Goal: Transaction & Acquisition: Purchase product/service

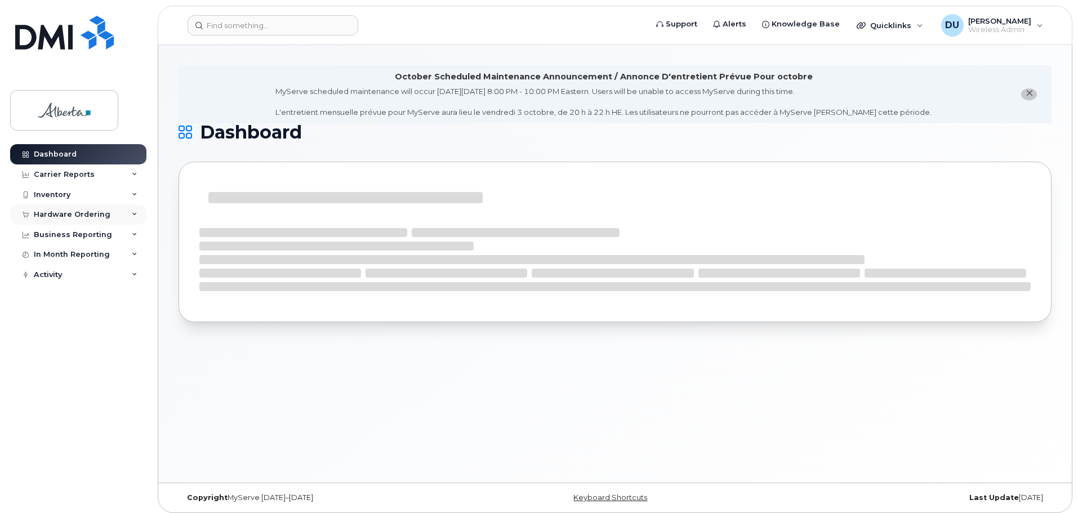
click at [68, 217] on div "Hardware Ordering" at bounding box center [72, 214] width 77 height 9
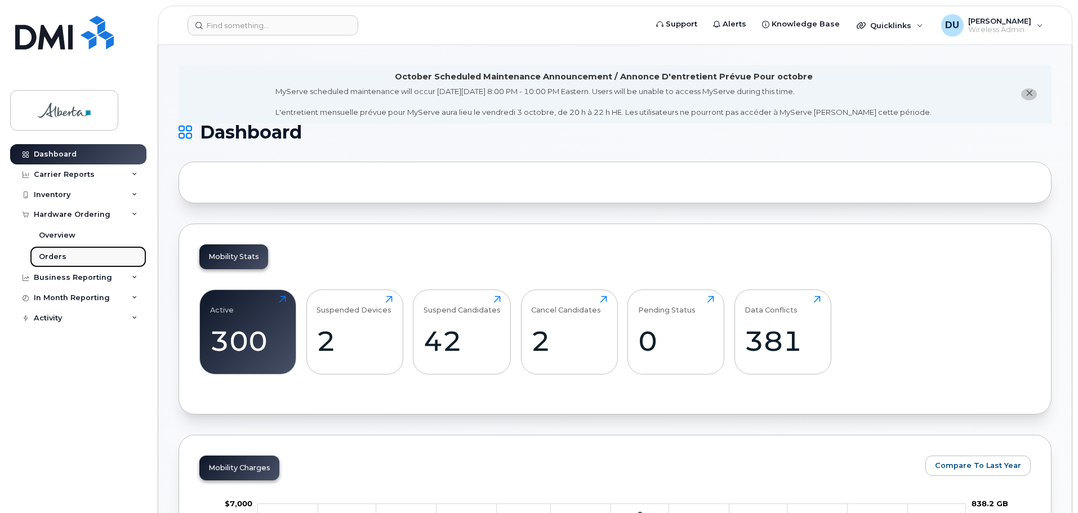
click at [52, 254] on div "Orders" at bounding box center [53, 257] width 28 height 10
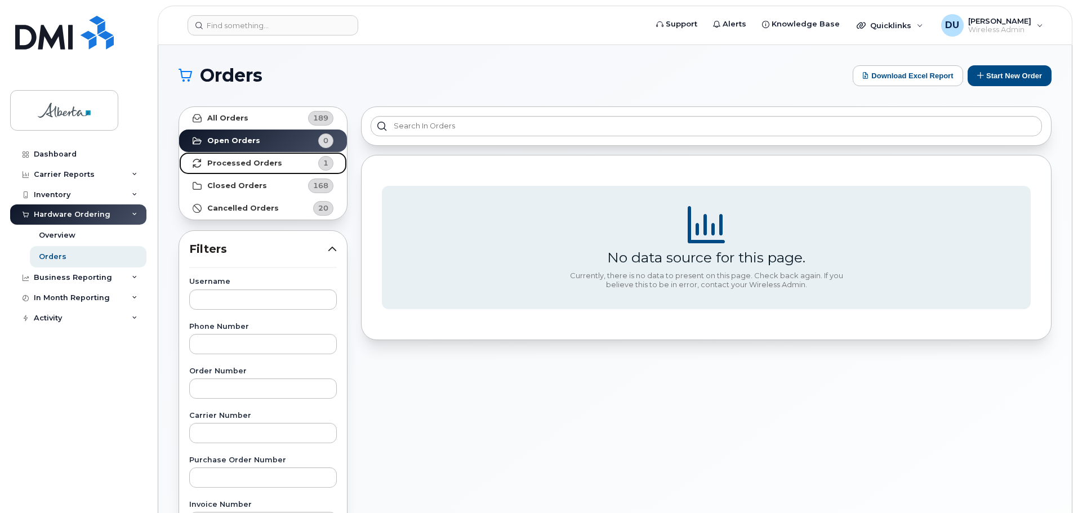
click at [239, 162] on strong "Processed Orders" at bounding box center [244, 163] width 75 height 9
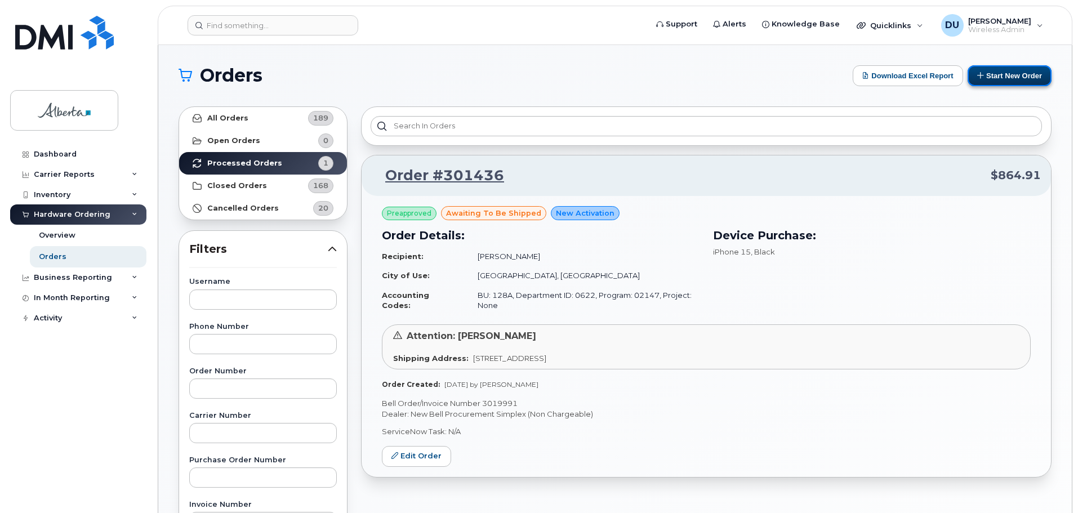
click at [993, 76] on button "Start New Order" at bounding box center [1010, 75] width 84 height 21
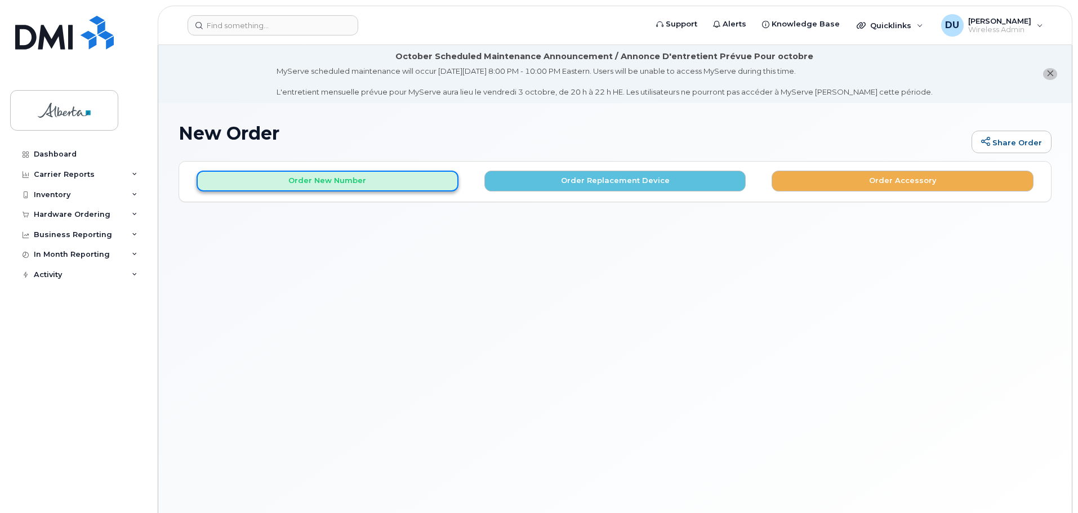
click at [316, 184] on button "Order New Number" at bounding box center [328, 181] width 262 height 21
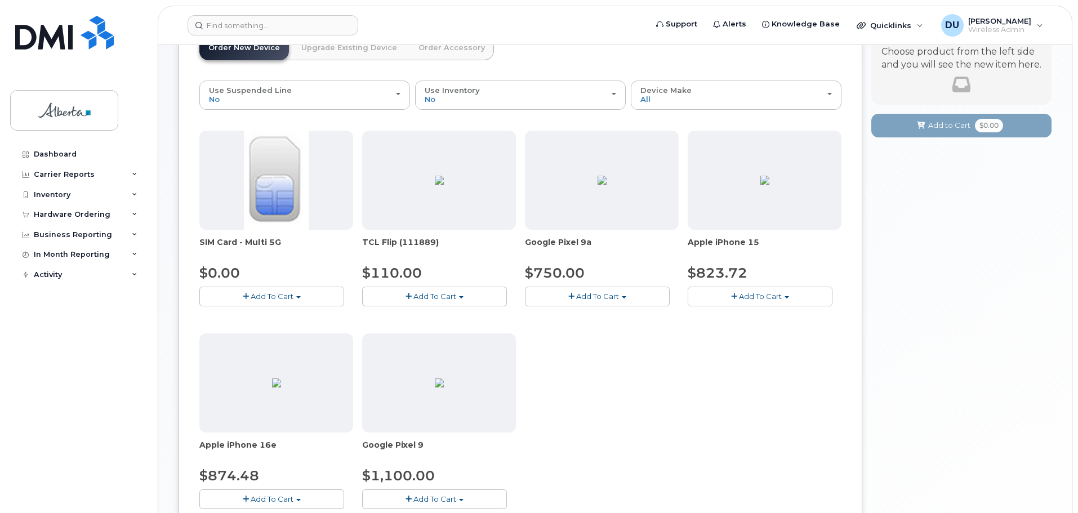
scroll to position [169, 0]
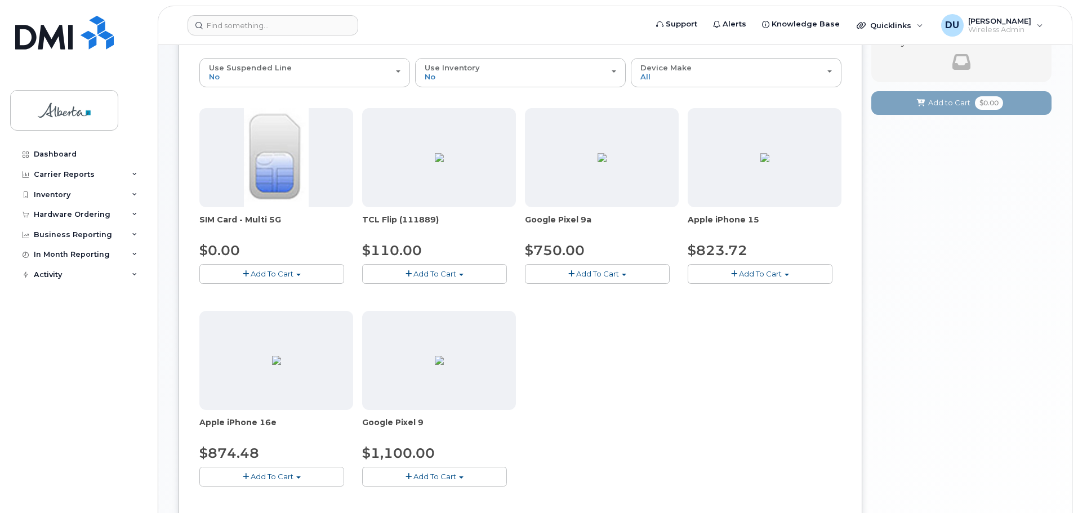
click at [733, 267] on button "Add To Cart" at bounding box center [760, 274] width 145 height 20
click at [733, 308] on link "$823.72 - 30-day activation (128GB model)" at bounding box center [783, 309] width 184 height 14
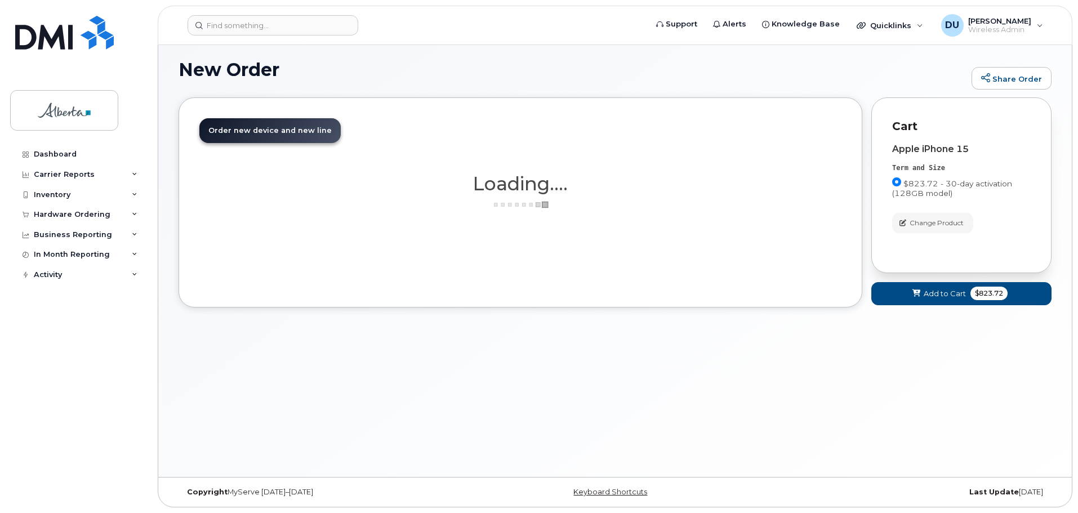
scroll to position [64, 0]
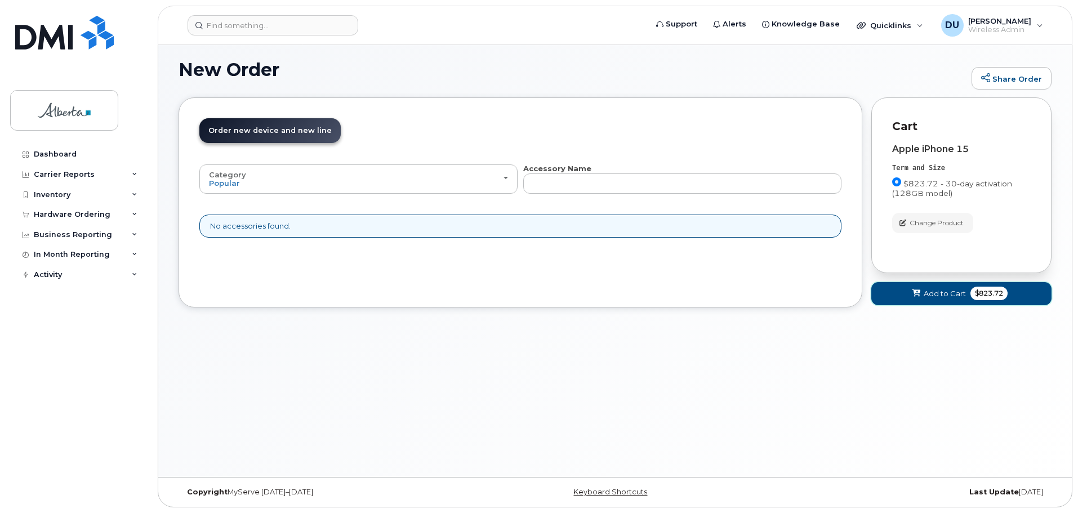
click at [954, 295] on span "Add to Cart" at bounding box center [945, 293] width 42 height 11
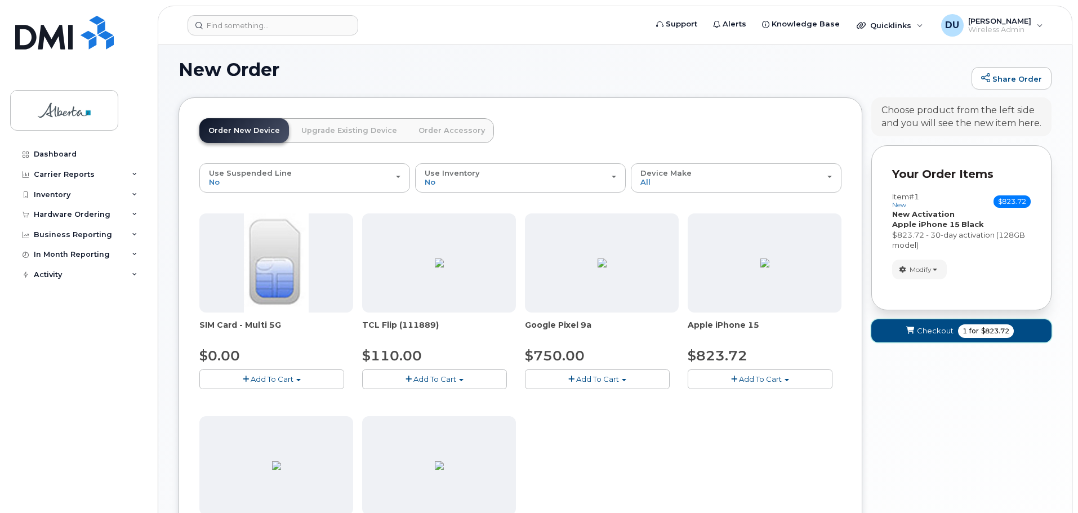
click at [922, 331] on span "Checkout" at bounding box center [935, 331] width 37 height 11
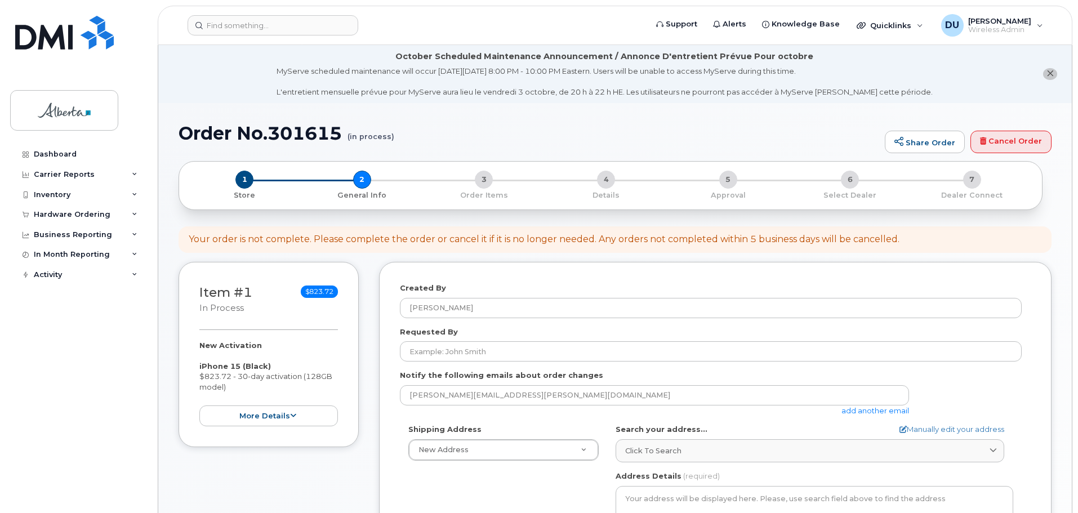
select select
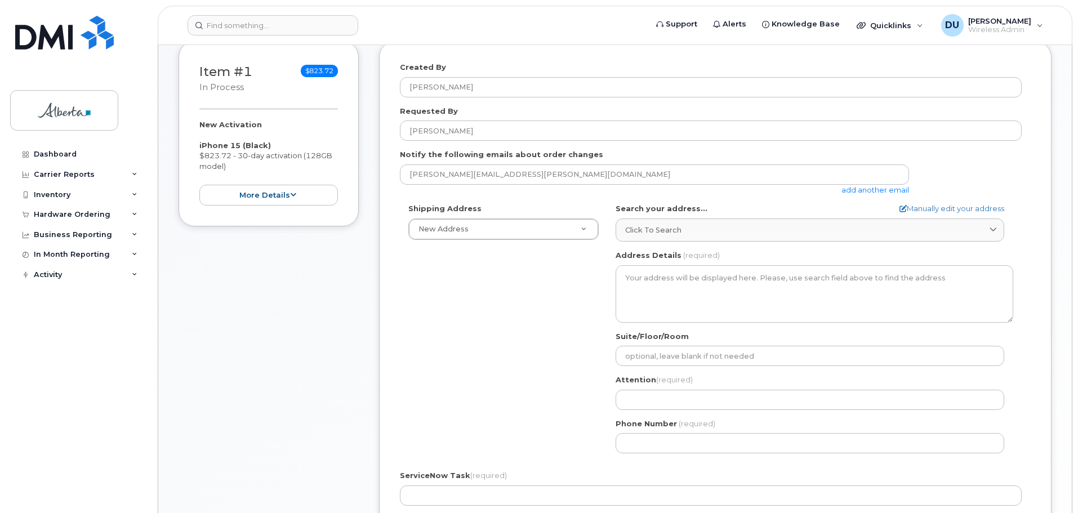
scroll to position [225, 0]
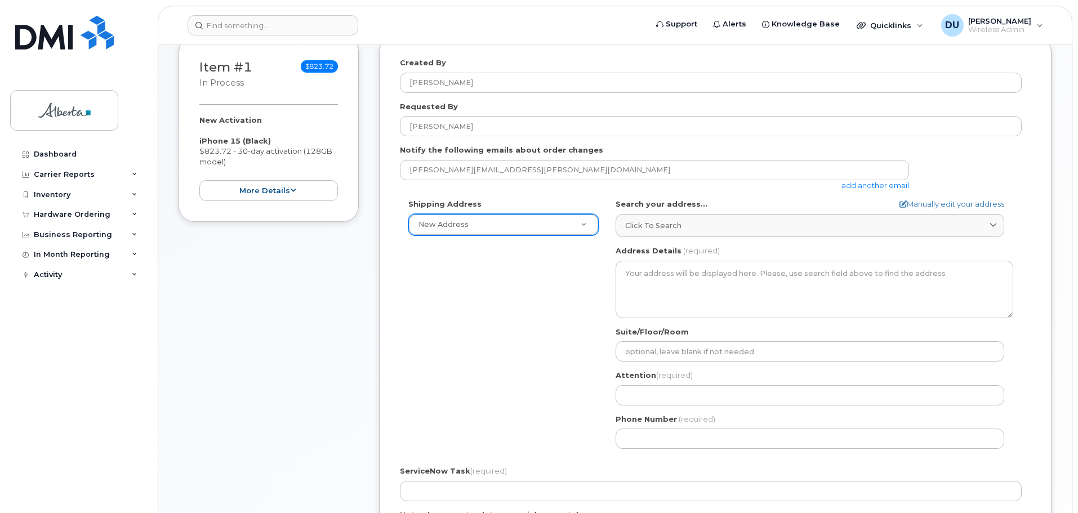
type input "[PERSON_NAME]"
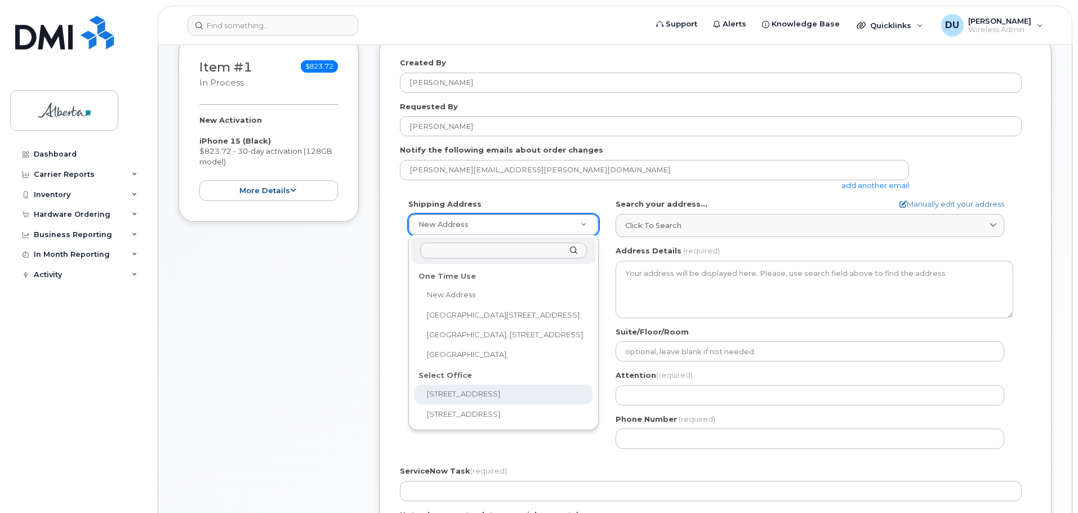
select select
type textarea "10365 97 St NW Edmonton Alberta T5J 3W7"
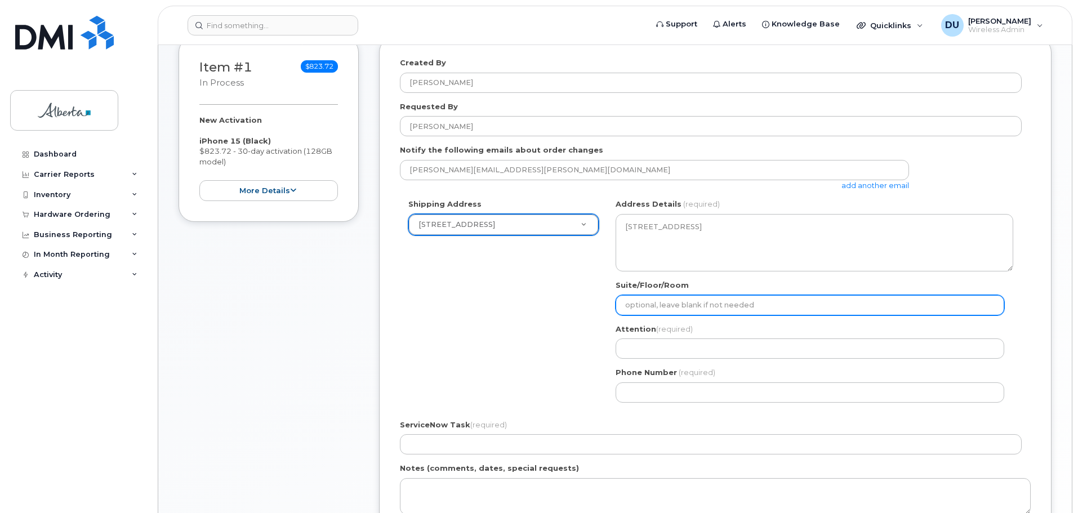
click at [651, 301] on input "Suite/Floor/Room" at bounding box center [810, 305] width 389 height 20
type input "Suite 8124"
select select
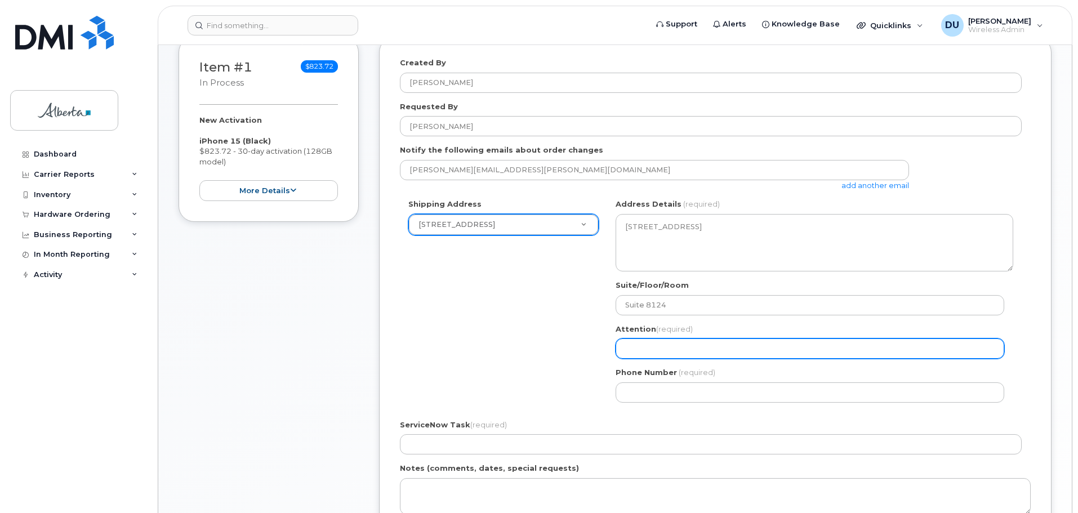
click at [650, 345] on input "Attention (required)" at bounding box center [810, 349] width 389 height 20
type input "[PERSON_NAME]"
select select
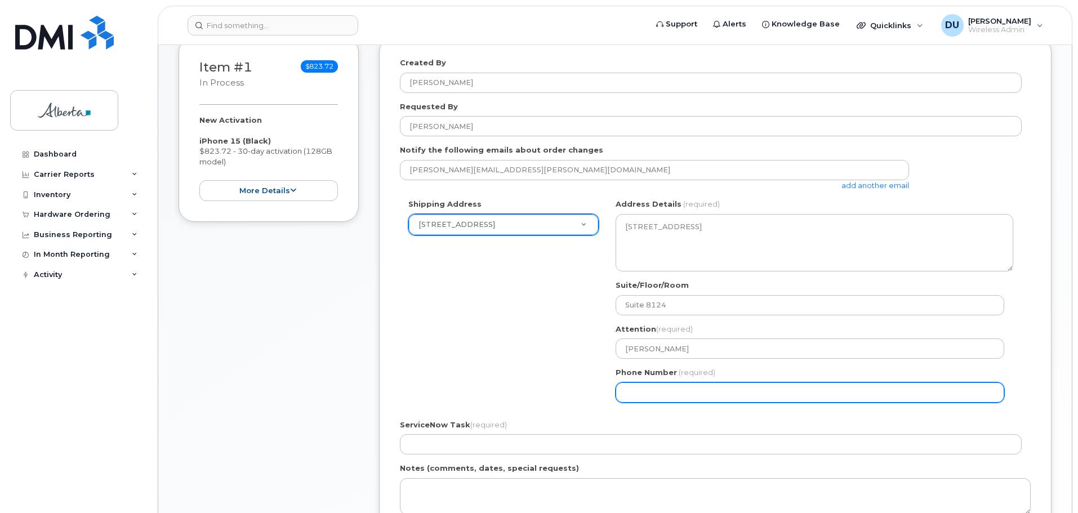
click at [635, 390] on input "Phone Number" at bounding box center [810, 393] width 389 height 20
type input "7802633973"
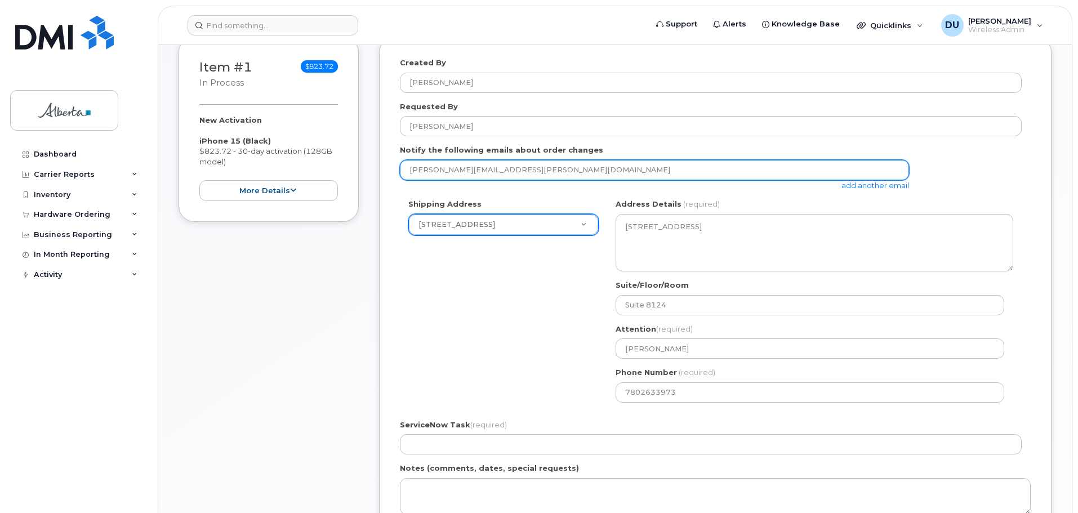
type input "Dorothy.Unruh@just.gov.ab.ca"
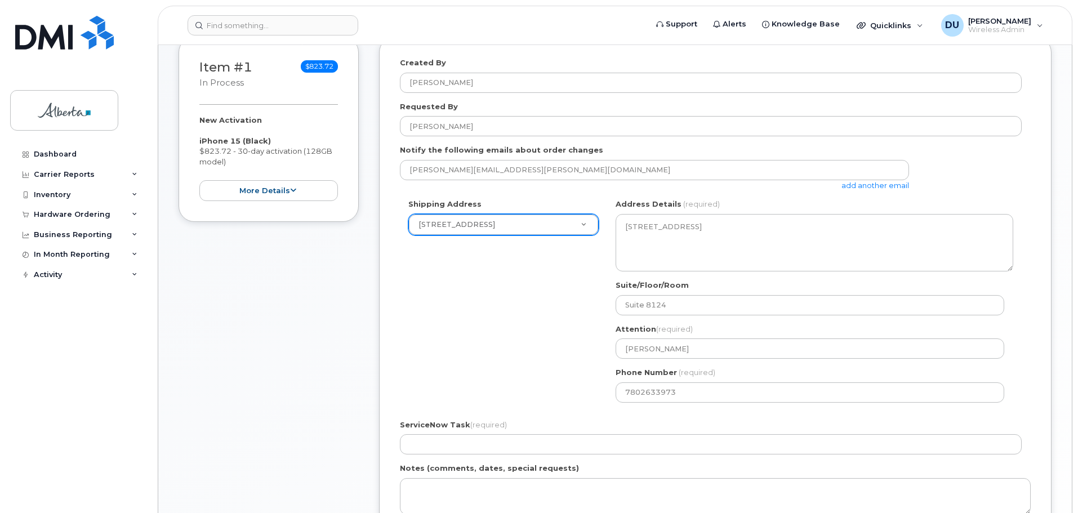
type input "John E. Brownlee Building"
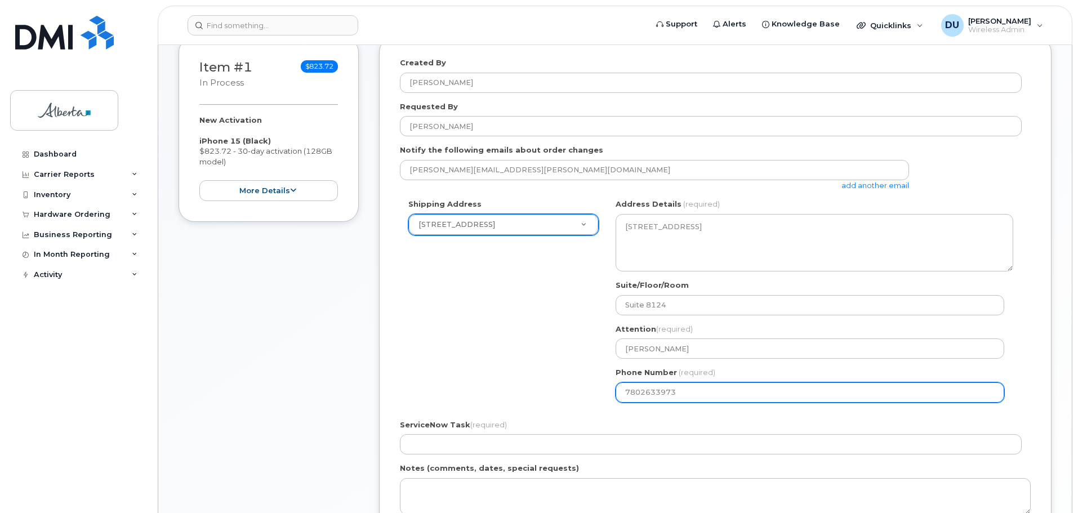
select select
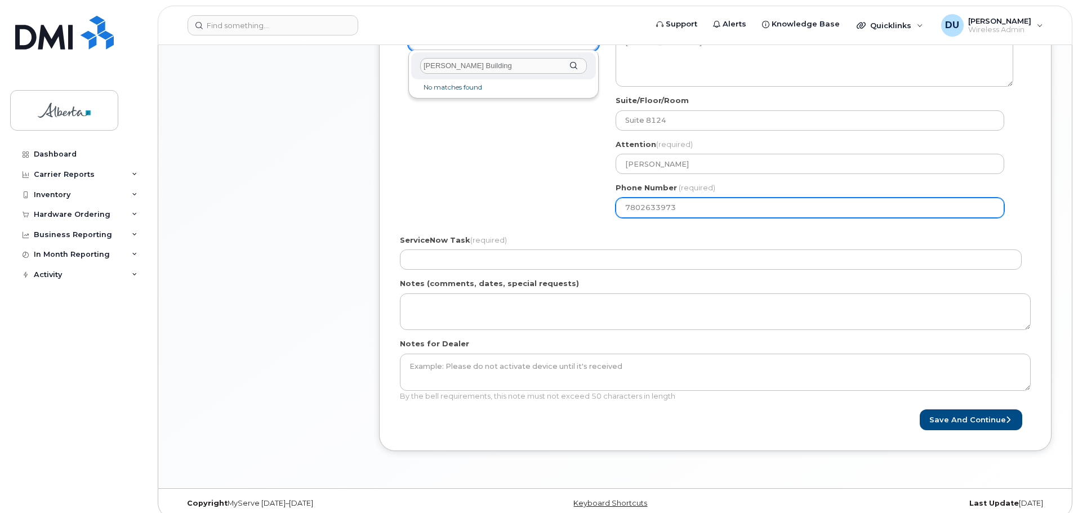
scroll to position [421, 0]
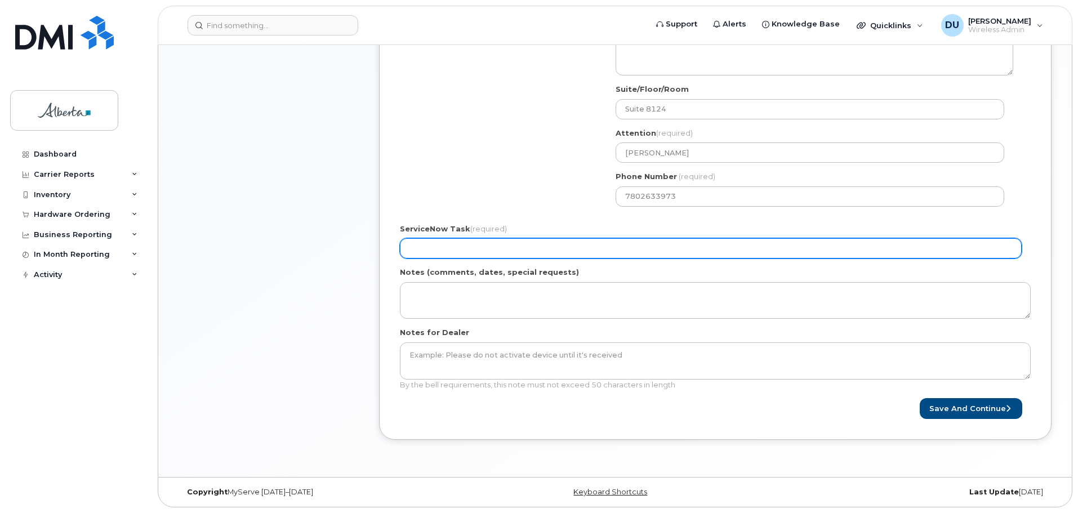
click at [451, 246] on input "ServiceNow Task (required)" at bounding box center [711, 248] width 622 height 20
type input "N/A"
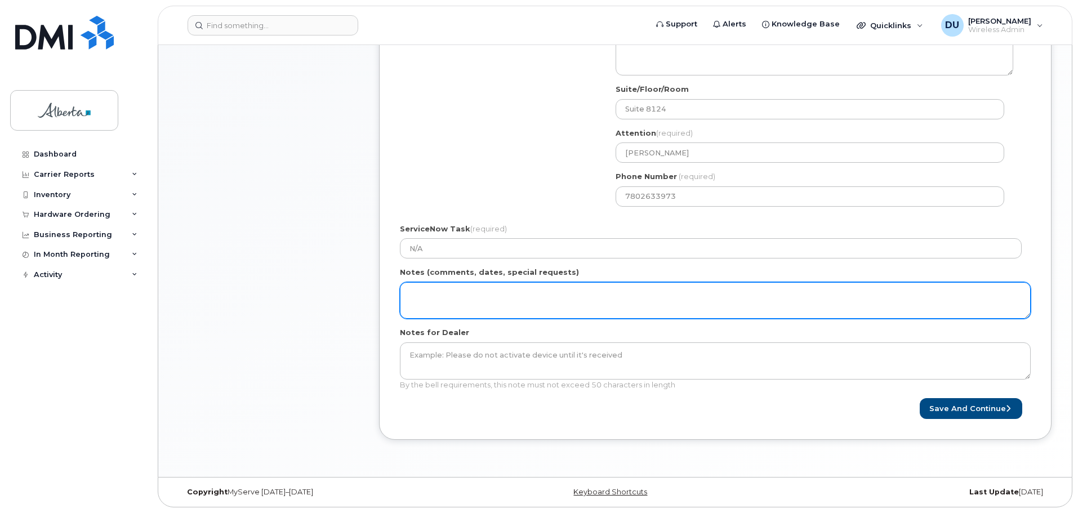
click at [452, 296] on textarea "Notes (comments, dates, special requests)" at bounding box center [715, 300] width 631 height 37
click at [420, 297] on textarea "Notes (comments, dates, special requests)" at bounding box center [715, 300] width 631 height 37
paste textarea "Hi Ruby, Dept ID 0620 Program Code 02145 Are these the right codes? 😊 Thanks"
type textarea "Hi Ruby, Dept ID 0620 Program Code 02145 Are these the right codes? 😊 Thanks"
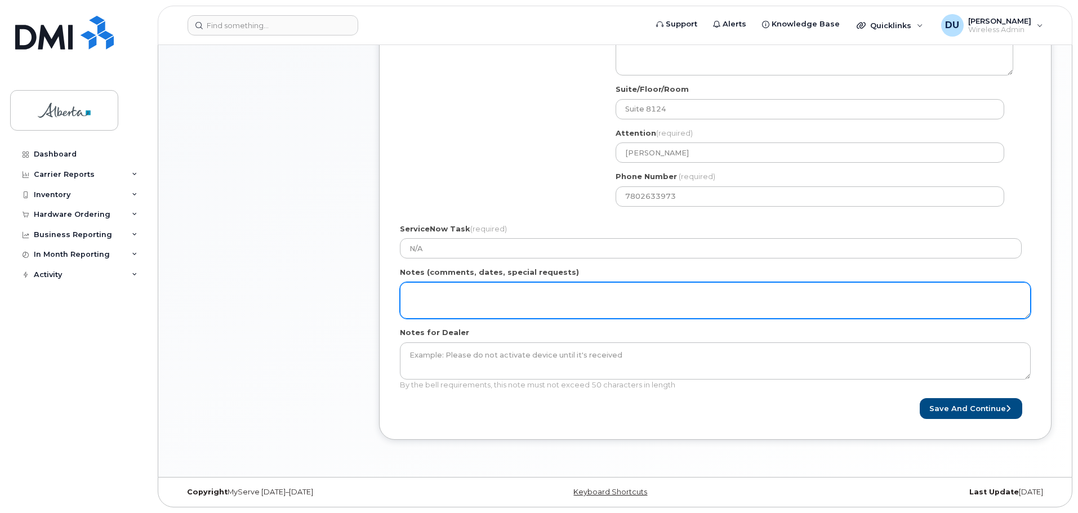
click at [418, 294] on textarea "Notes (comments, dates, special requests)" at bounding box center [715, 300] width 631 height 37
paste textarea "Courts BAN please, ensure no GoA Provisioning, must have physical SIM card"
click at [406, 309] on textarea "Courts BAN please, ensure no GoA Provisioning, must have physical SIM card" at bounding box center [715, 300] width 631 height 37
click at [709, 298] on textarea "Courts BAN please, ensure no GoA Provisioning, must have physical SIM card" at bounding box center [715, 300] width 631 height 37
paste textarea "New phone and number - courts secured"
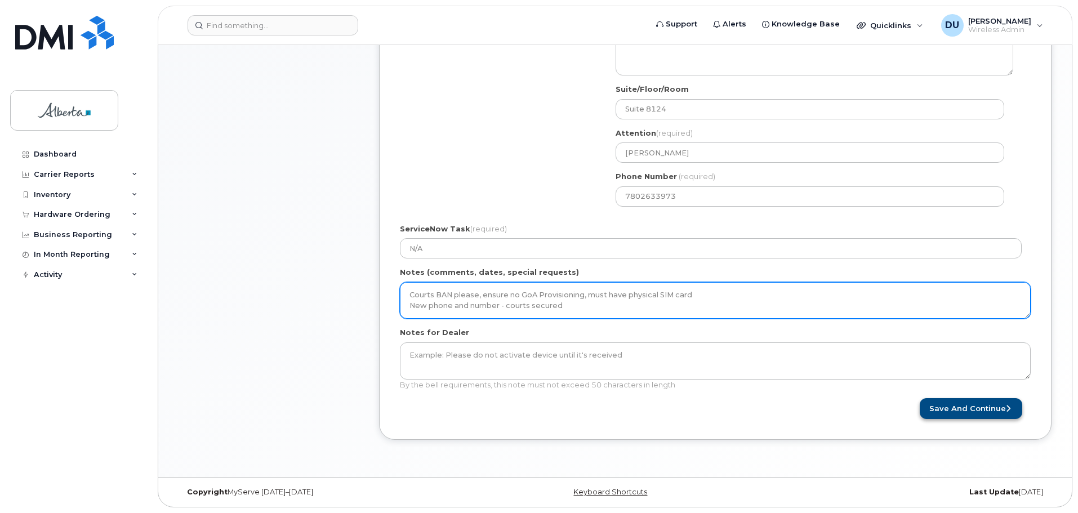
type textarea "Courts BAN please, ensure no GoA Provisioning, must have physical SIM card New …"
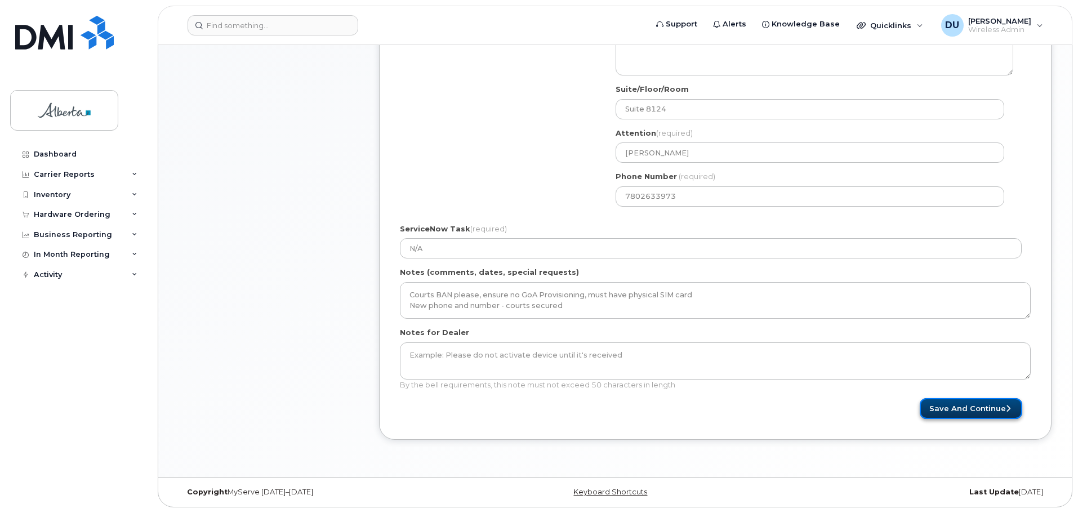
click at [966, 409] on button "Save and Continue" at bounding box center [971, 408] width 103 height 21
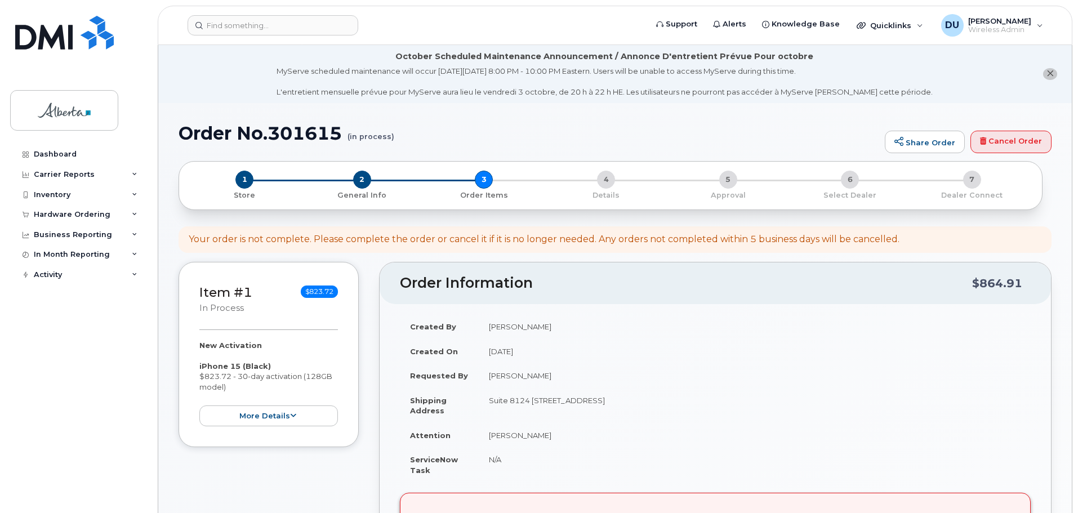
scroll to position [338, 0]
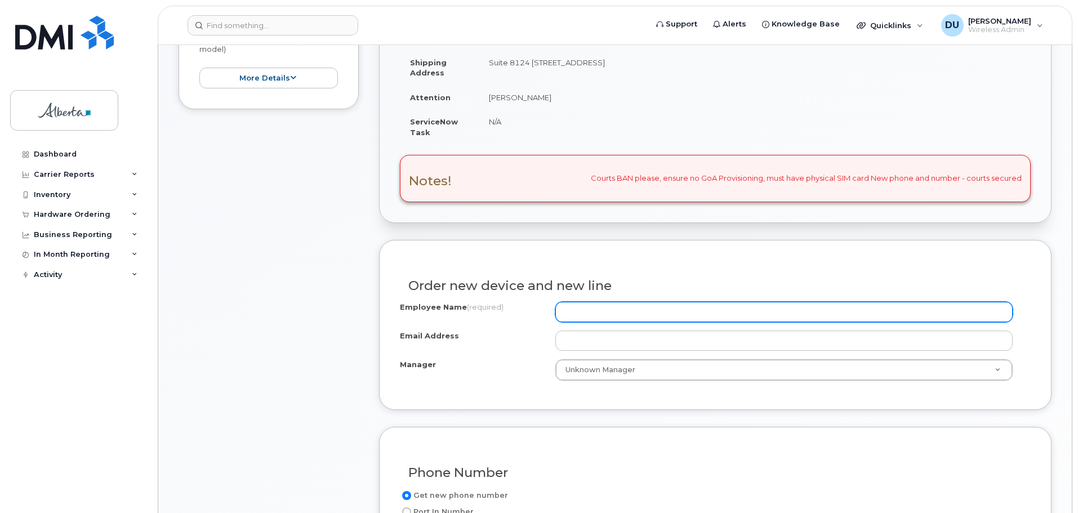
click at [601, 314] on input "Employee Name (required)" at bounding box center [785, 312] width 458 height 20
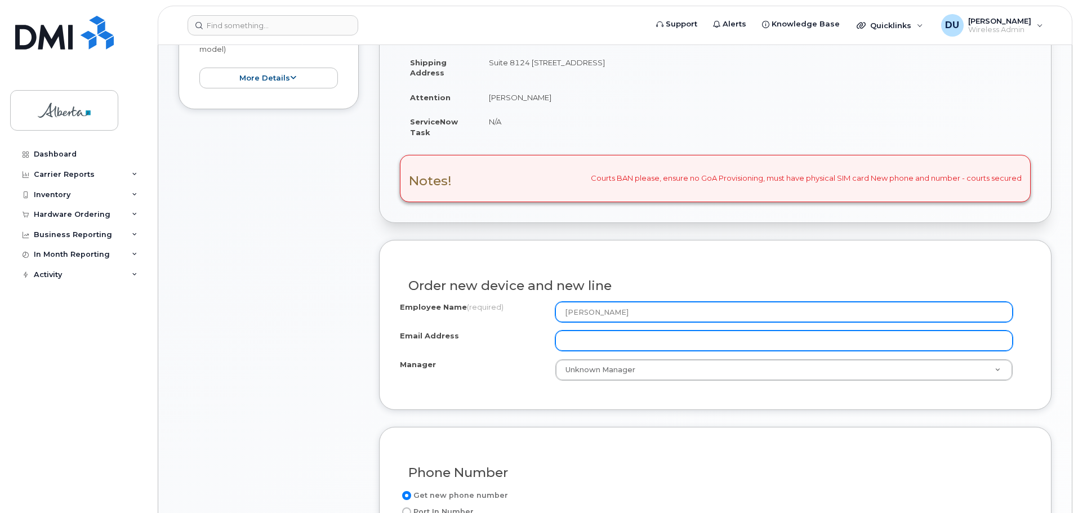
type input "[PERSON_NAME]"
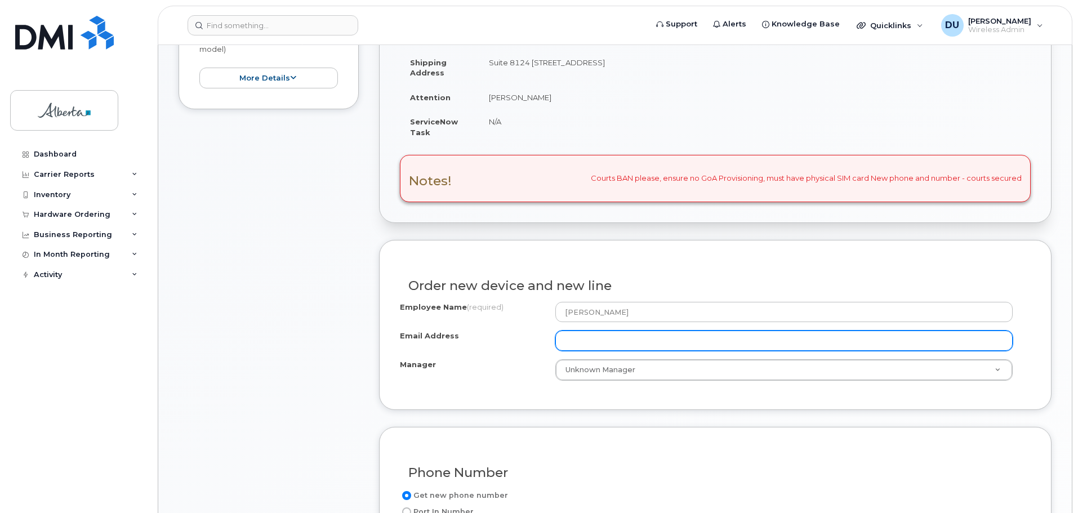
click at [577, 345] on input "Email Address" at bounding box center [785, 341] width 458 height 20
click at [745, 347] on input "[PERSON_NAME][EMAIL_ADDRESS][PERSON_NAME][DOMAIN_NAME]" at bounding box center [785, 341] width 458 height 20
type input "[PERSON_NAME][EMAIL_ADDRESS][PERSON_NAME][DOMAIN_NAME]"
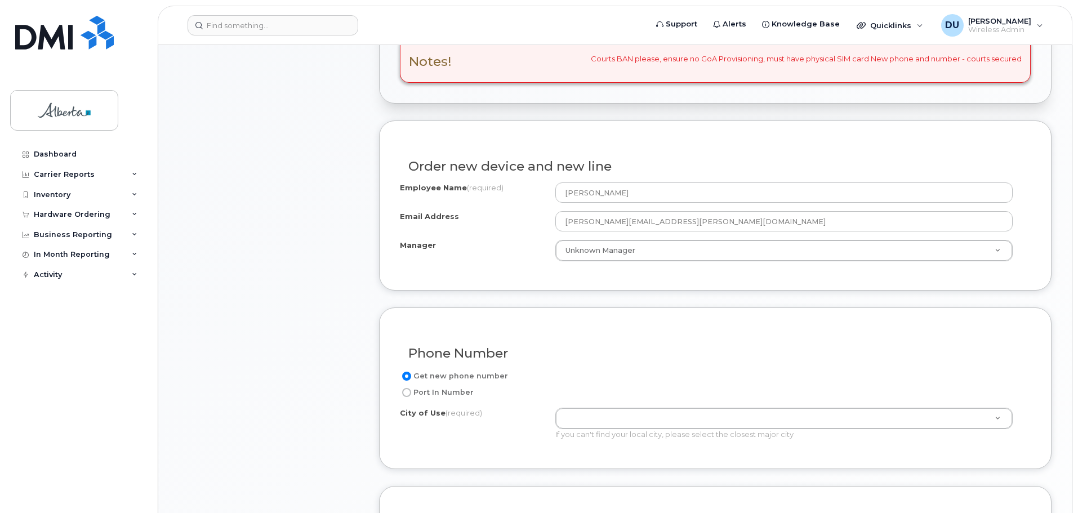
scroll to position [507, 0]
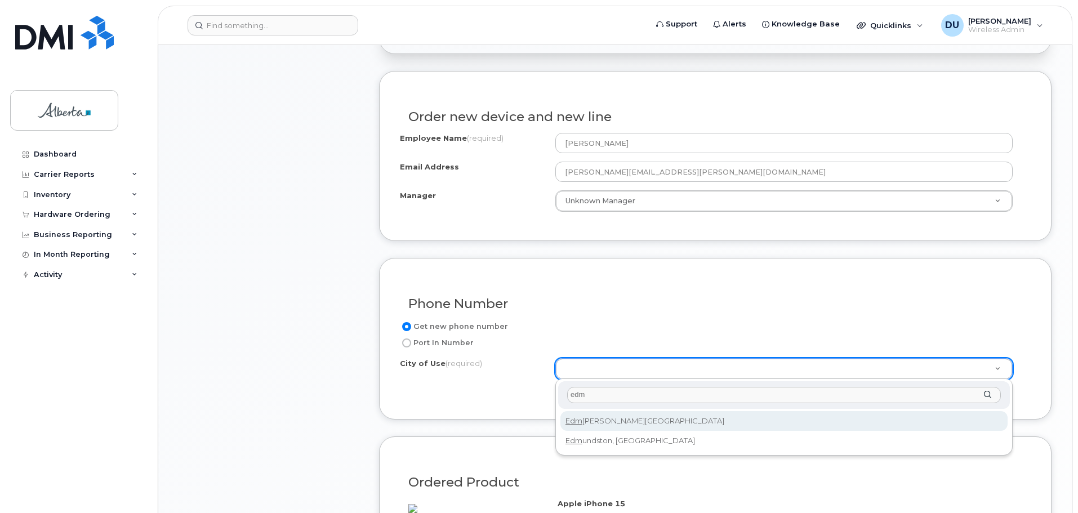
type input "edm"
type input "182"
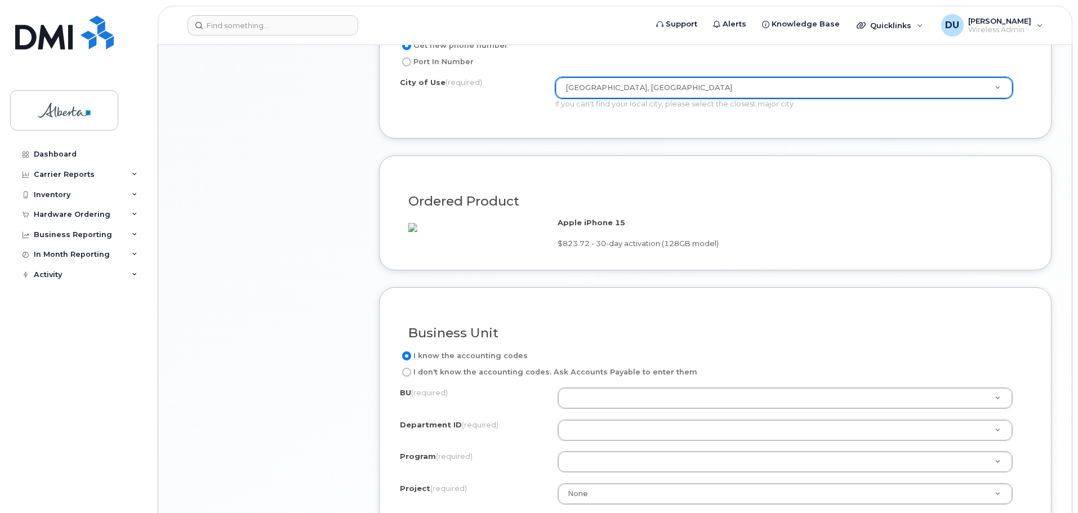
scroll to position [789, 0]
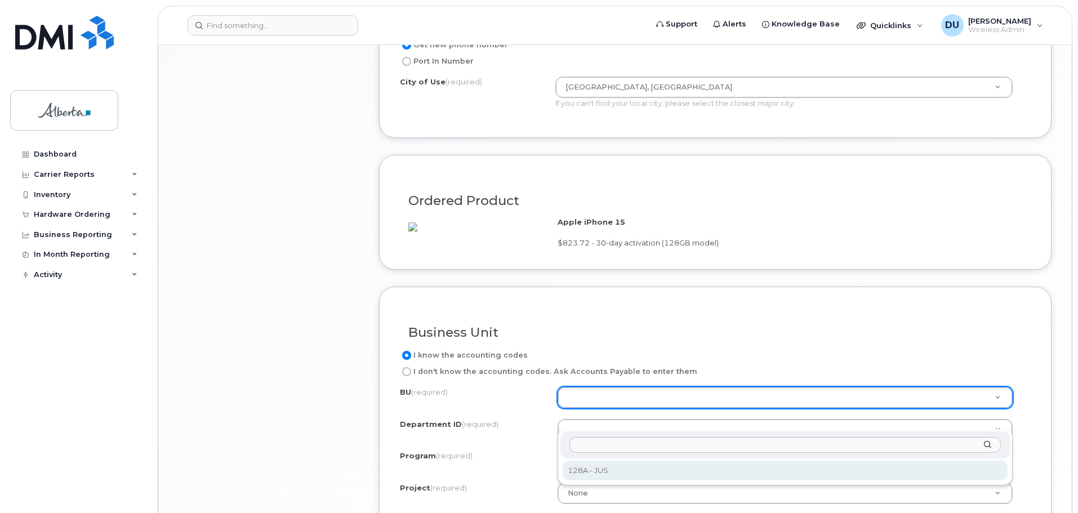
select select "128A"
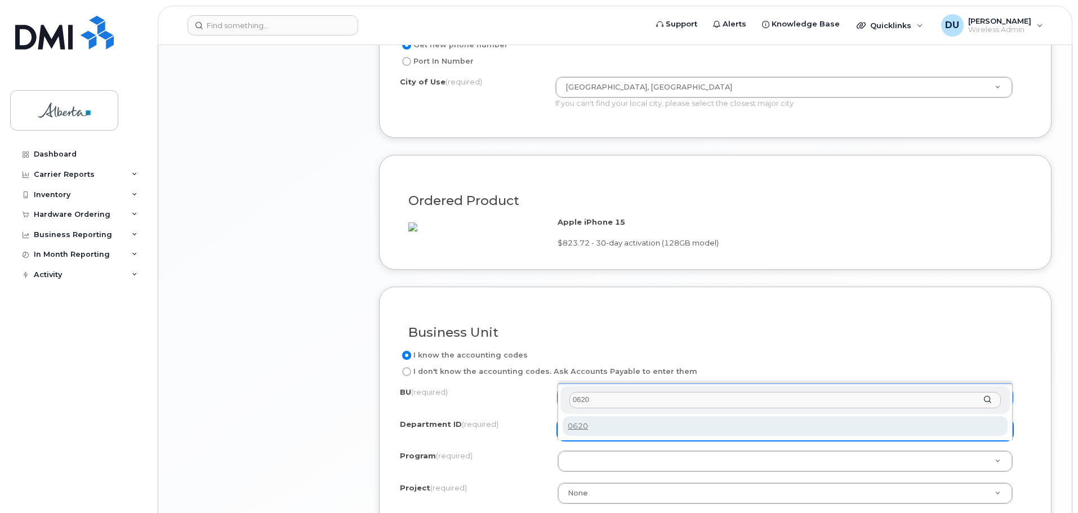
type input "0620"
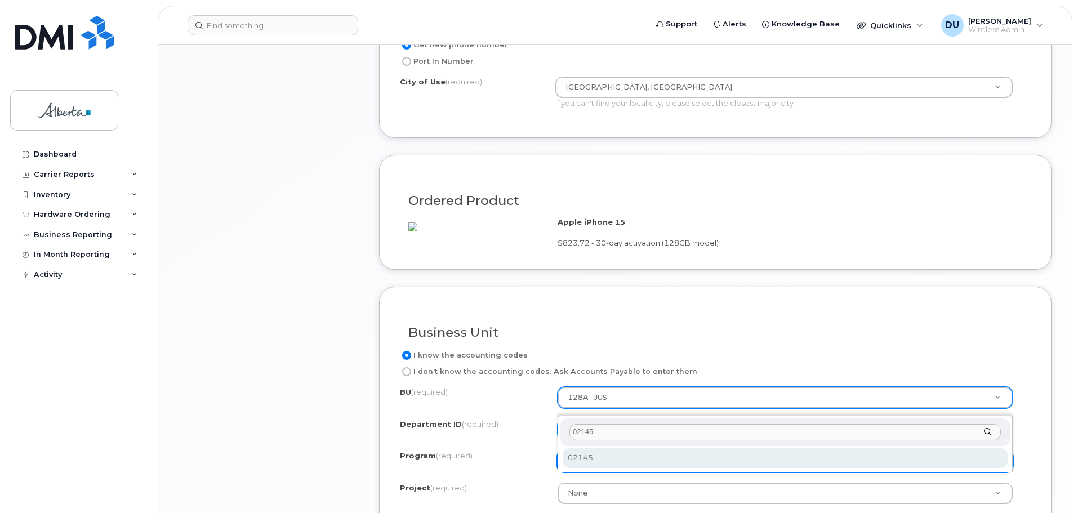
type input "02145"
select select "02145"
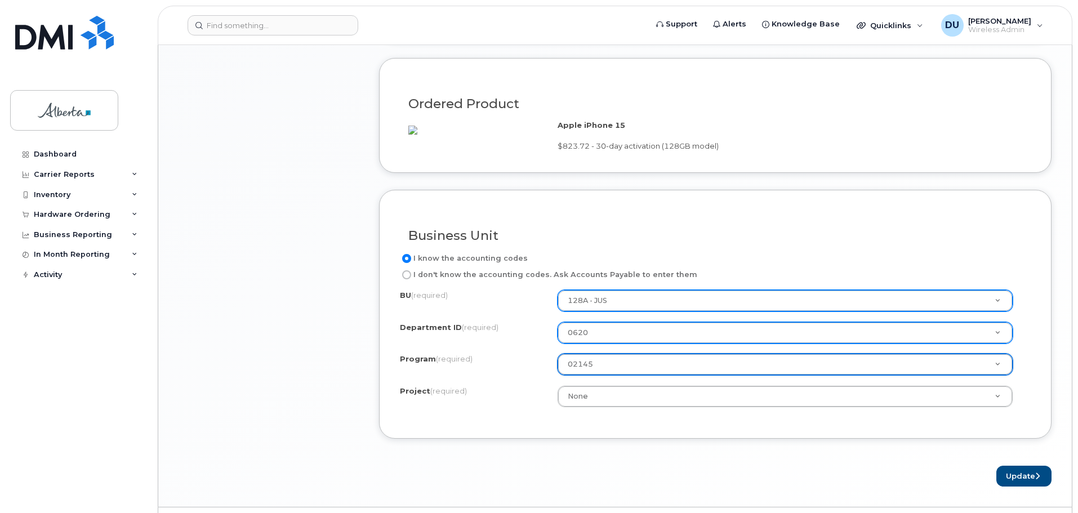
scroll to position [902, 0]
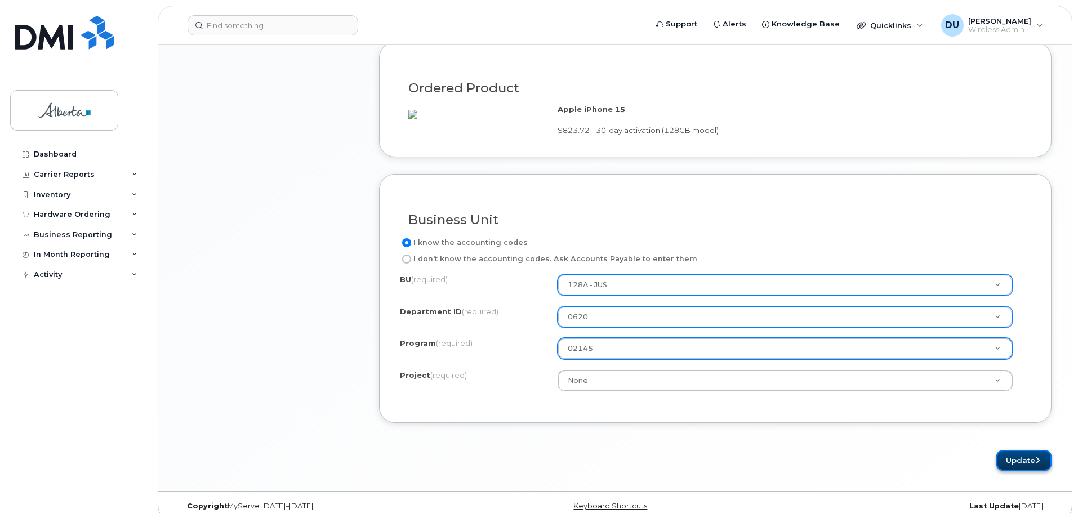
click at [1023, 471] on button "Update" at bounding box center [1024, 460] width 55 height 21
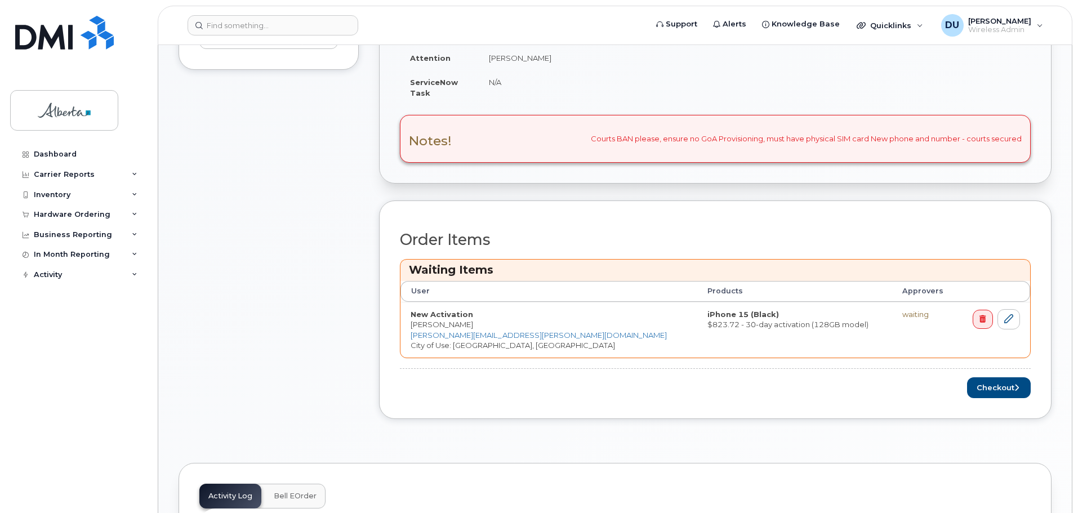
scroll to position [451, 0]
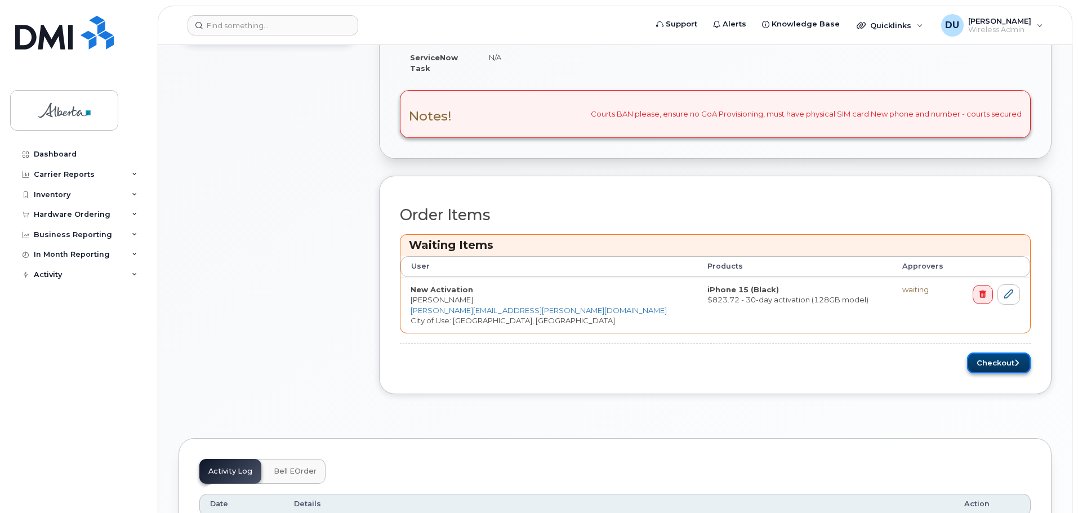
click at [997, 362] on button "Checkout" at bounding box center [999, 363] width 64 height 21
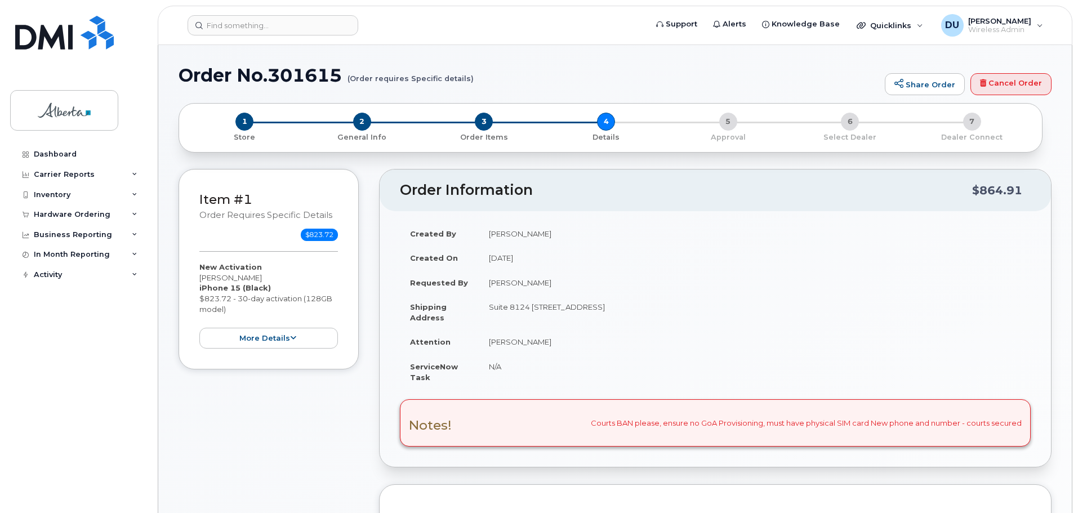
select select
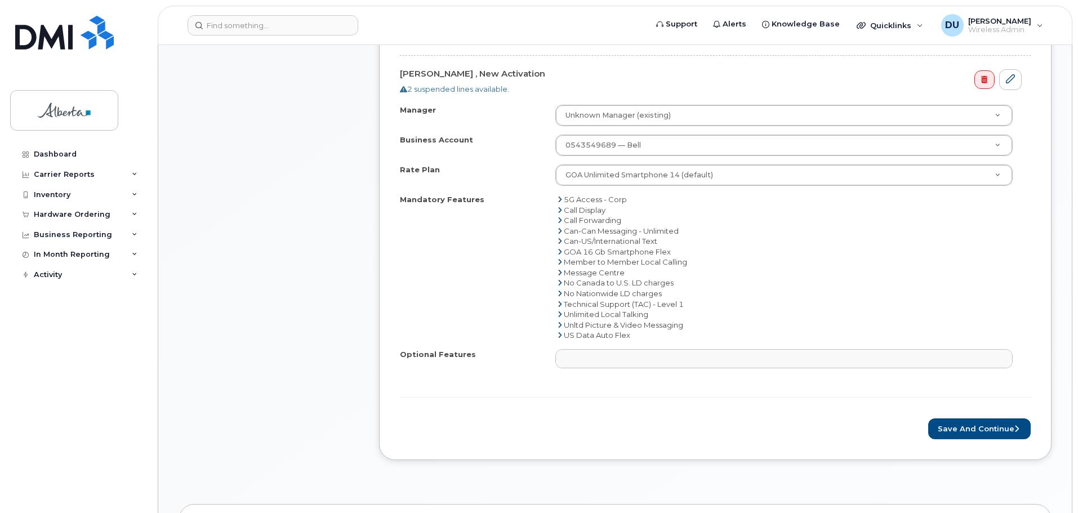
scroll to position [563, 0]
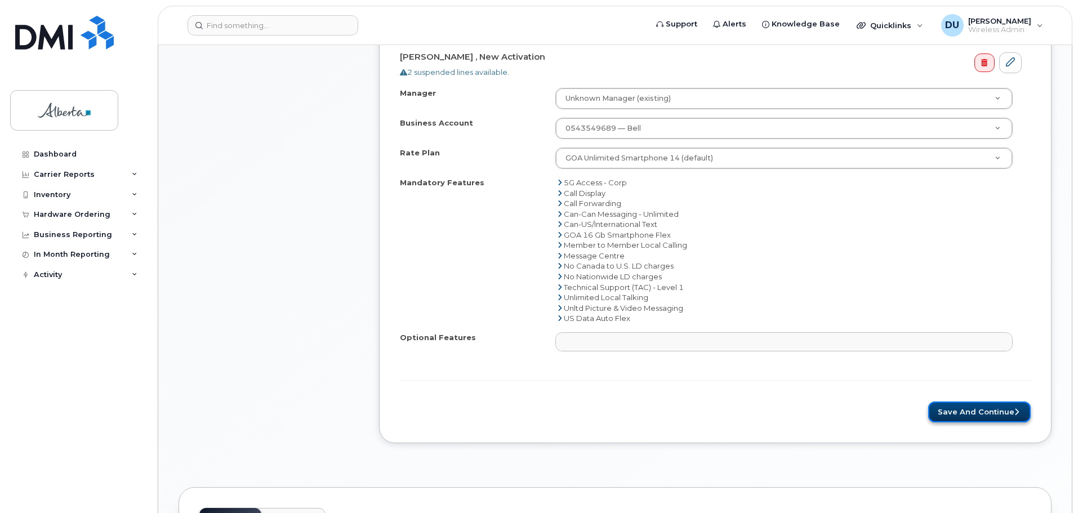
click at [988, 408] on button "Save and Continue" at bounding box center [980, 412] width 103 height 21
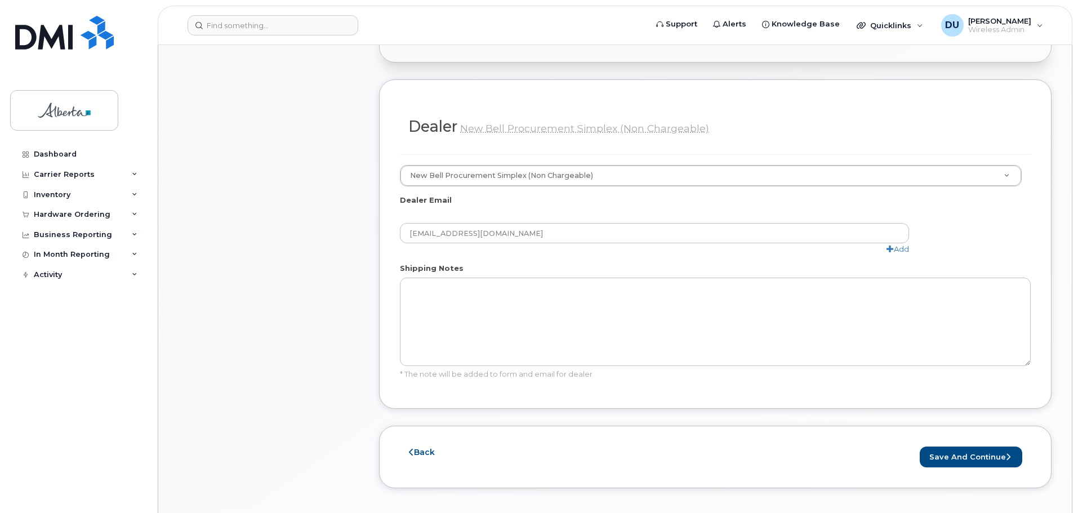
scroll to position [845, 0]
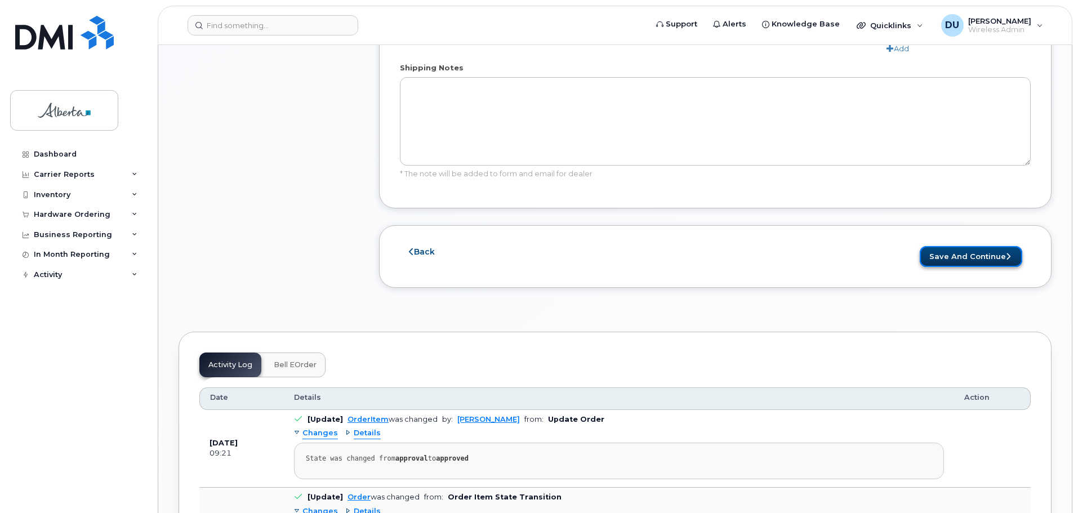
click at [974, 246] on button "Save and Continue" at bounding box center [971, 256] width 103 height 21
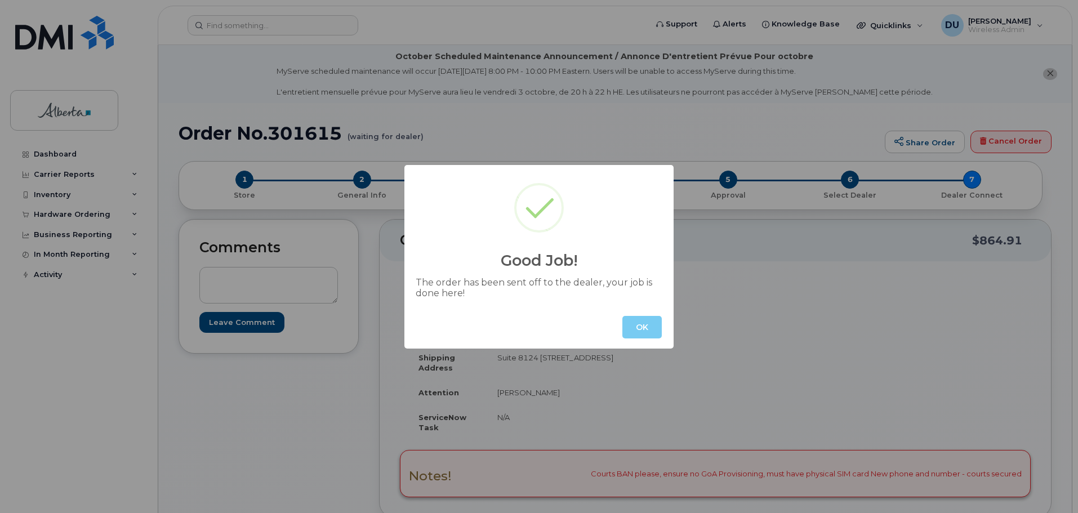
click at [634, 325] on button "OK" at bounding box center [642, 327] width 39 height 23
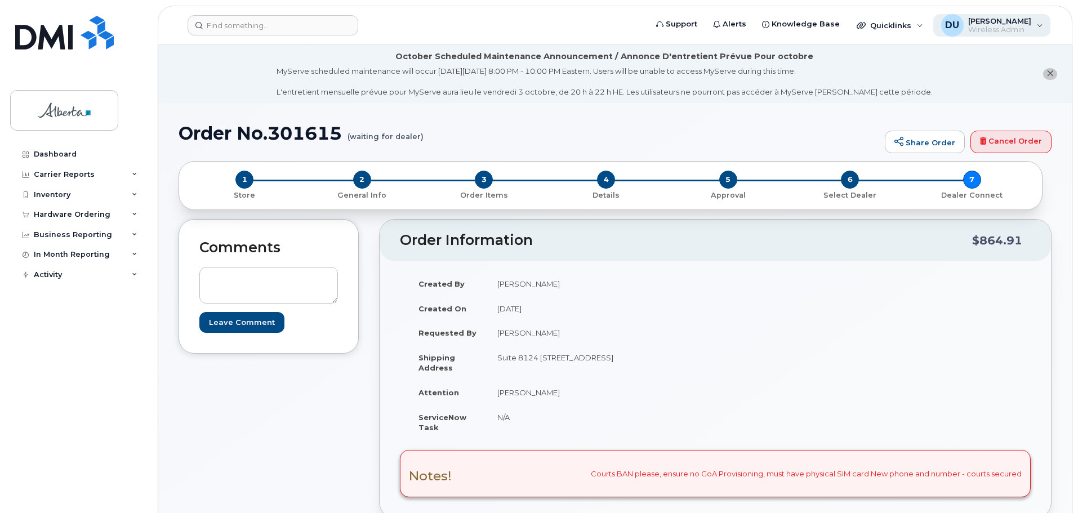
click at [1006, 18] on span "[PERSON_NAME]" at bounding box center [1000, 20] width 63 height 9
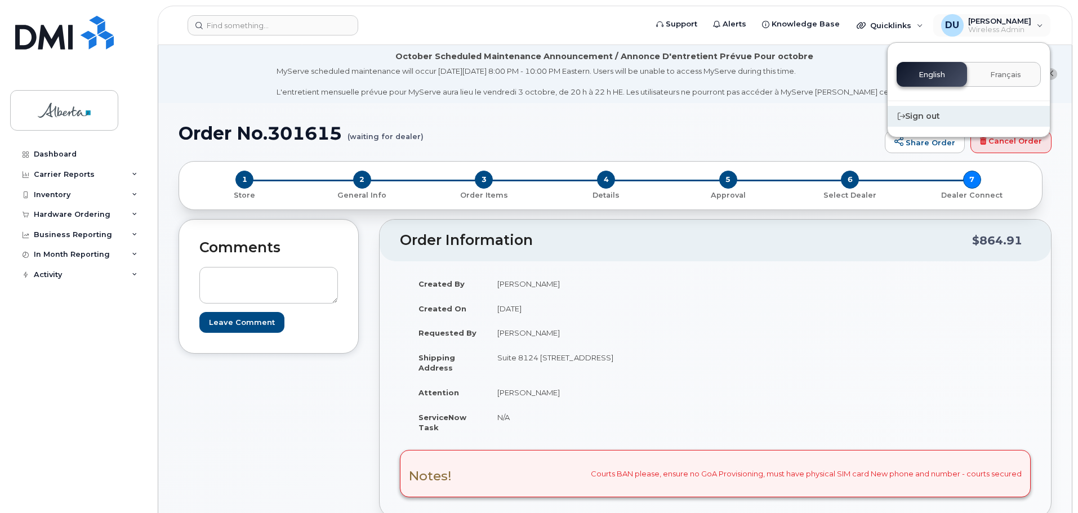
click at [918, 117] on div "Sign out" at bounding box center [969, 116] width 162 height 21
